Goal: Check status: Check status

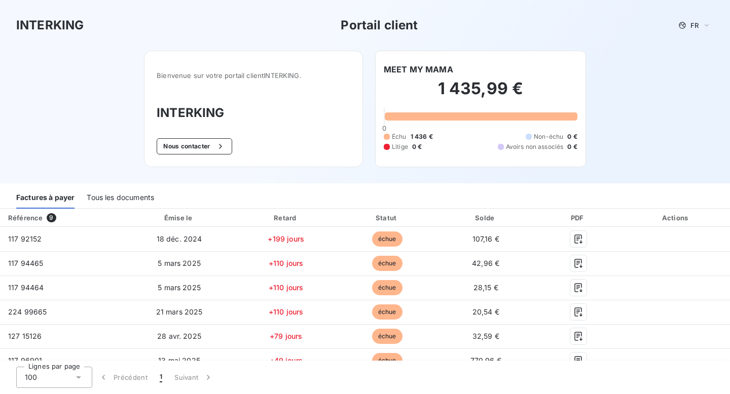
click at [394, 23] on h3 "Portail client" at bounding box center [379, 25] width 77 height 18
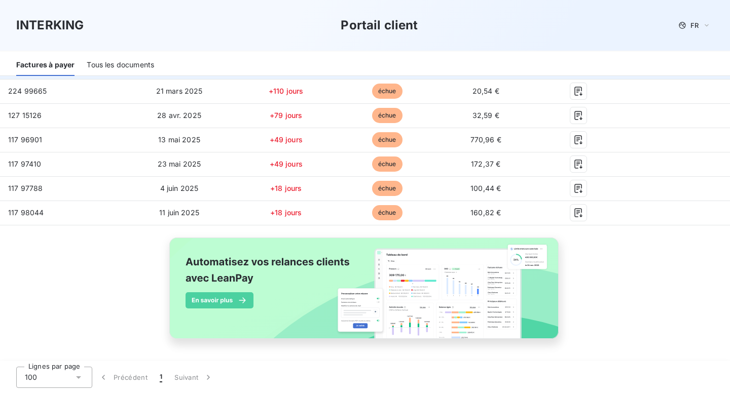
scroll to position [178, 0]
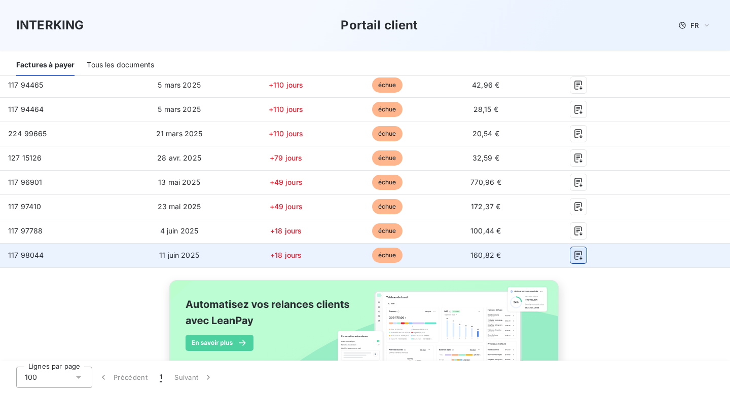
click at [583, 257] on button "button" at bounding box center [578, 255] width 16 height 16
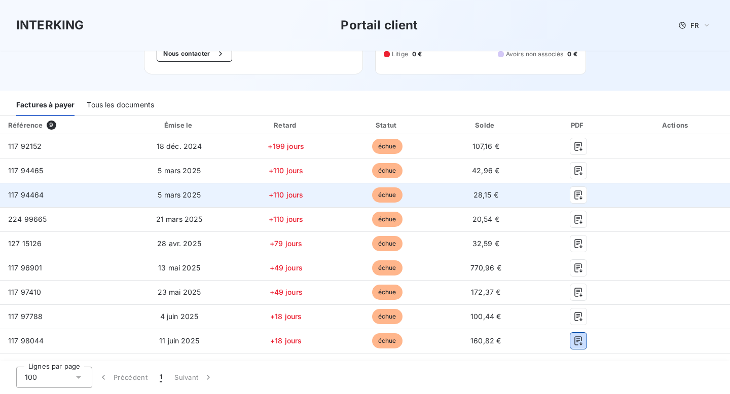
scroll to position [124, 0]
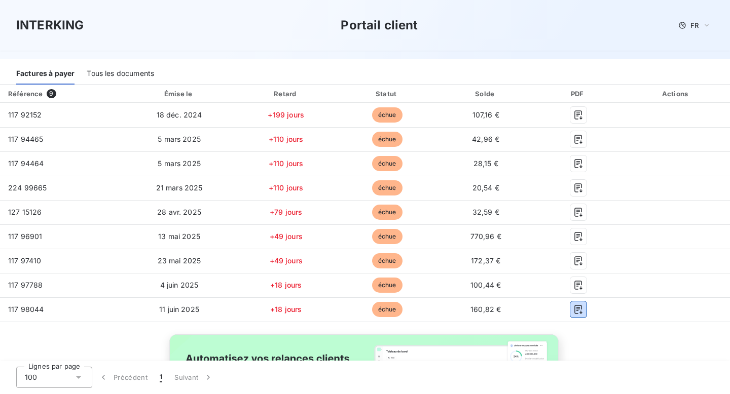
click at [147, 76] on div "Tous les documents" at bounding box center [120, 73] width 67 height 21
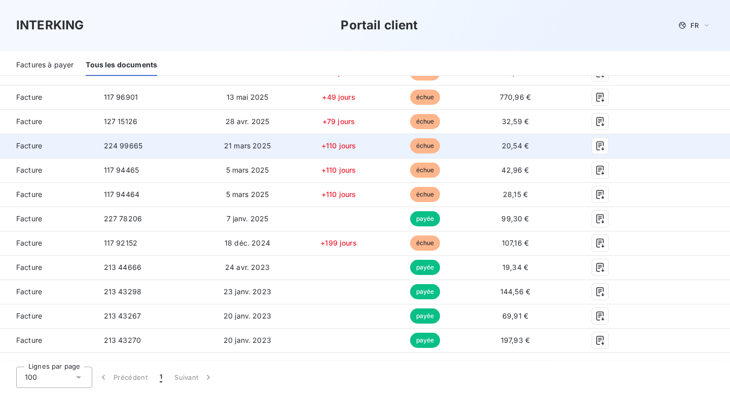
scroll to position [218, 0]
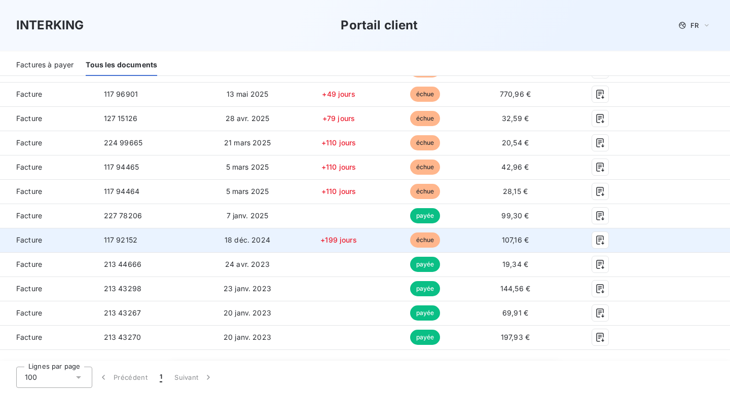
click at [373, 240] on td "+199 jours" at bounding box center [338, 240] width 87 height 24
click at [604, 241] on icon "button" at bounding box center [600, 240] width 10 height 10
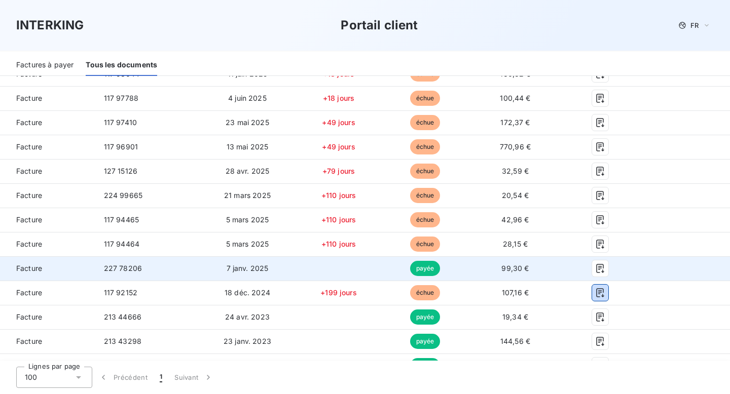
scroll to position [149, 0]
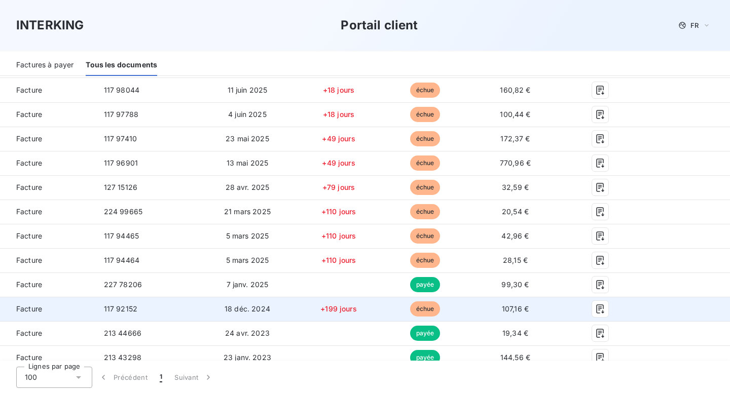
click at [379, 306] on td "+199 jours" at bounding box center [338, 309] width 87 height 24
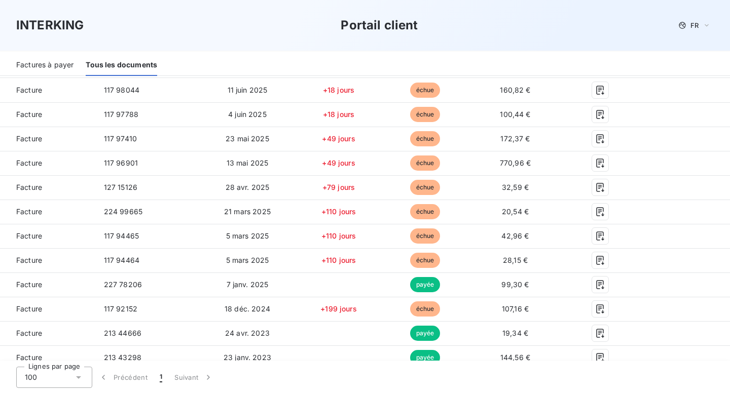
click at [67, 60] on div "Factures à payer" at bounding box center [44, 65] width 57 height 21
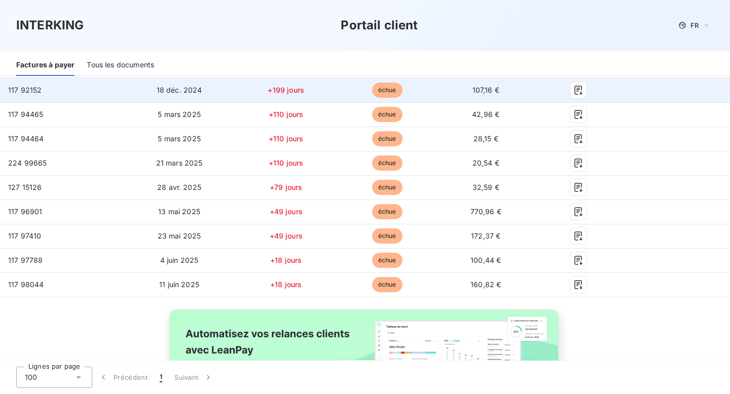
click at [423, 84] on td "échue" at bounding box center [387, 90] width 100 height 24
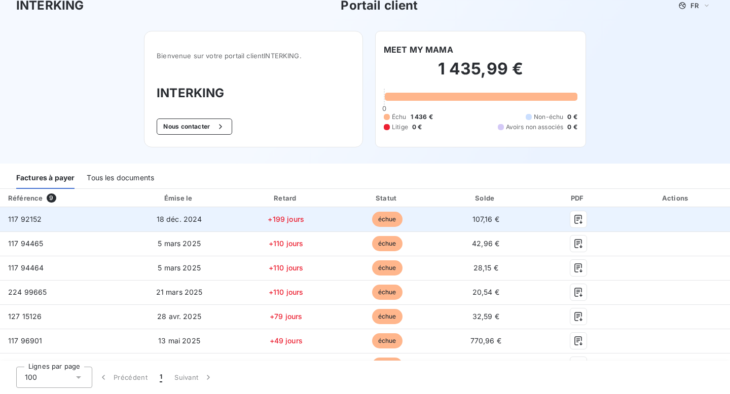
scroll to position [0, 0]
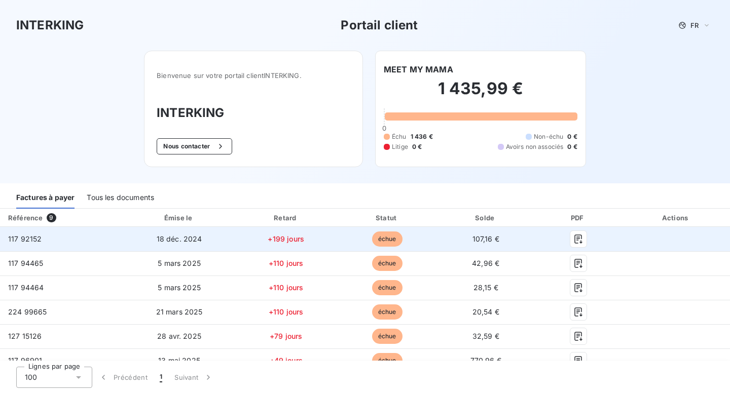
click at [309, 243] on td "+199 jours" at bounding box center [286, 239] width 102 height 24
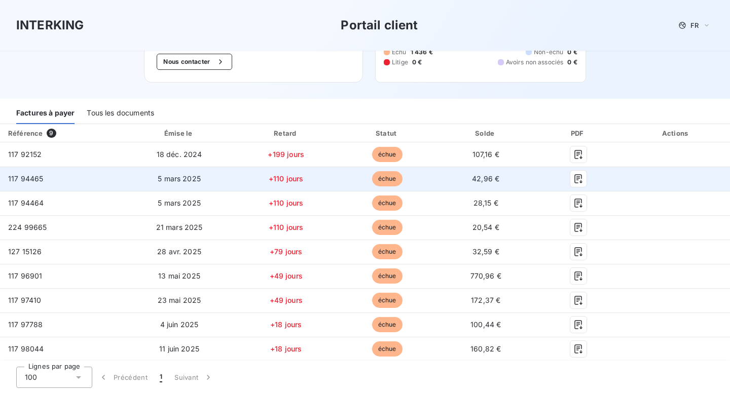
scroll to position [41, 0]
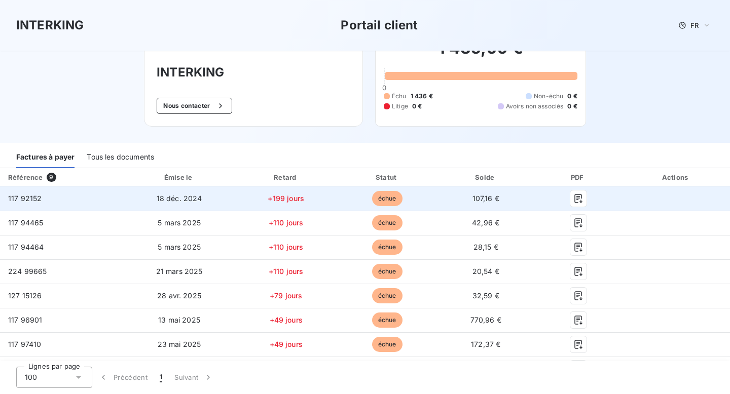
click at [337, 195] on td "échue" at bounding box center [387, 198] width 100 height 24
click at [405, 197] on td "échue" at bounding box center [387, 198] width 100 height 24
click at [395, 197] on span "échue" at bounding box center [387, 198] width 30 height 15
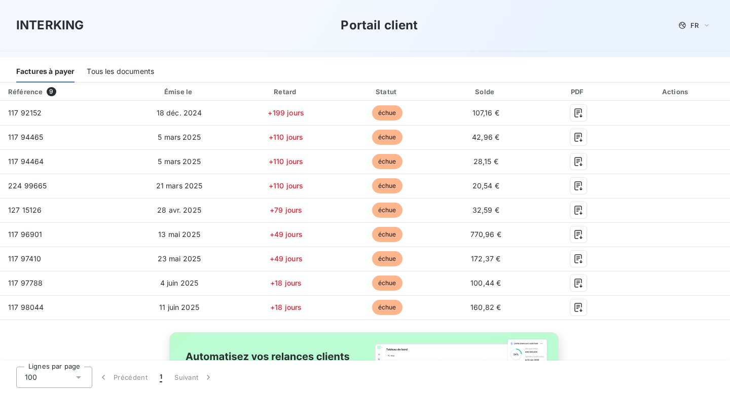
scroll to position [127, 0]
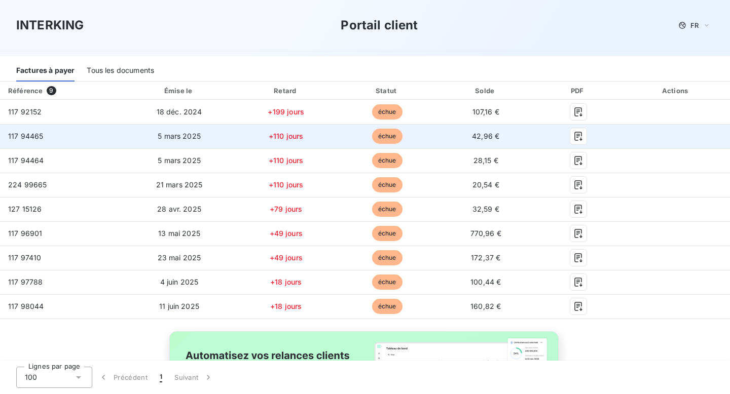
click at [86, 127] on td "117 94465" at bounding box center [62, 136] width 124 height 24
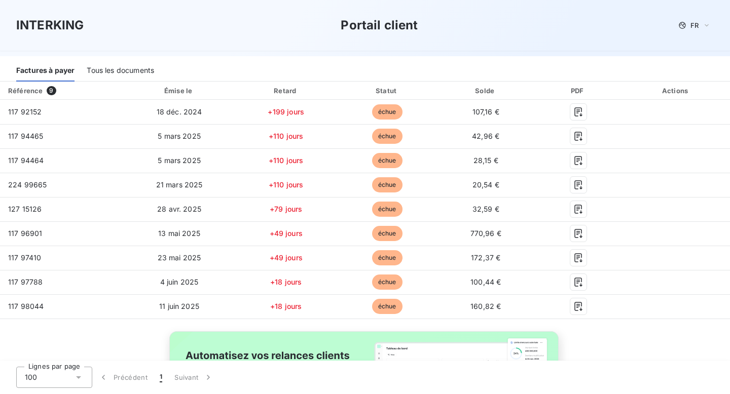
click at [119, 74] on div "Tous les documents" at bounding box center [120, 70] width 67 height 21
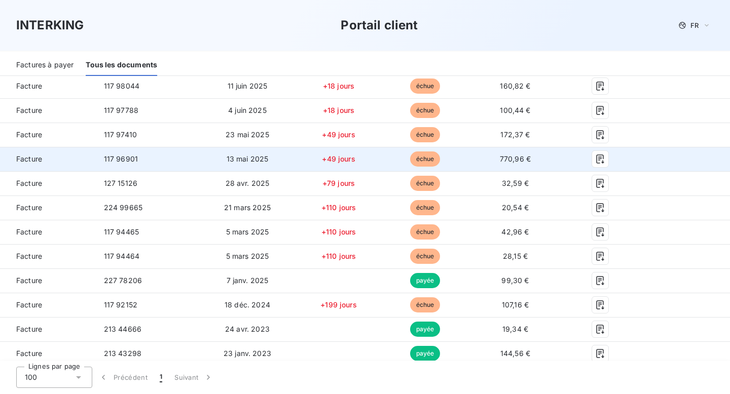
scroll to position [169, 0]
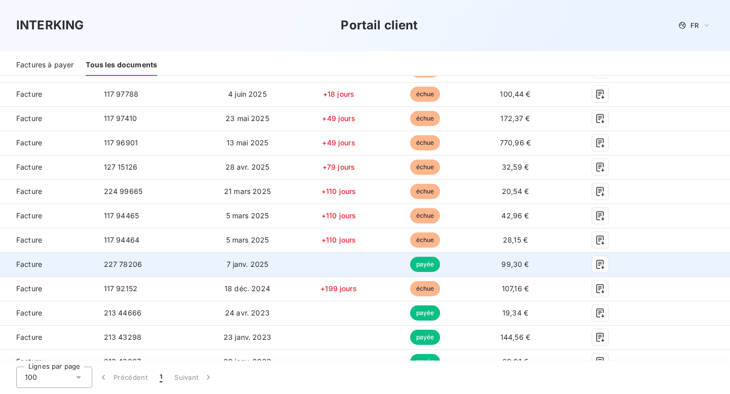
drag, startPoint x: 92, startPoint y: 265, endPoint x: 100, endPoint y: 265, distance: 8.1
click at [100, 265] on tr "Facture 227 78206 7 janv. 2025 payée 99,30 €" at bounding box center [365, 264] width 730 height 24
drag, startPoint x: 110, startPoint y: 260, endPoint x: 138, endPoint y: 260, distance: 27.4
click at [138, 260] on span "227 78206" at bounding box center [123, 264] width 38 height 9
drag, startPoint x: 138, startPoint y: 261, endPoint x: 102, endPoint y: 260, distance: 36.5
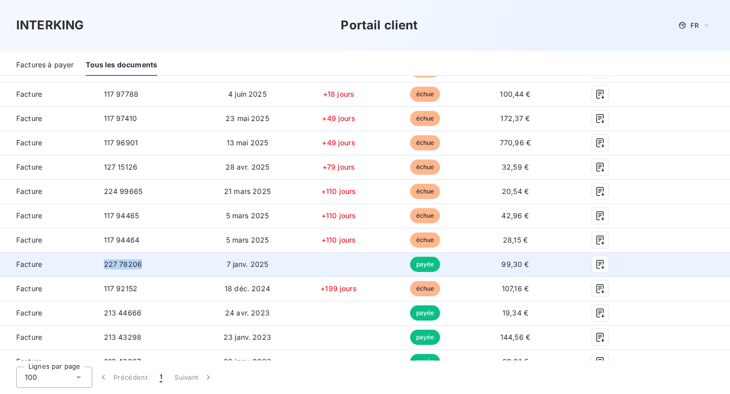
click at [102, 260] on td "227 78206" at bounding box center [148, 264] width 104 height 24
copy span "227 78206"
